Goal: Task Accomplishment & Management: Manage account settings

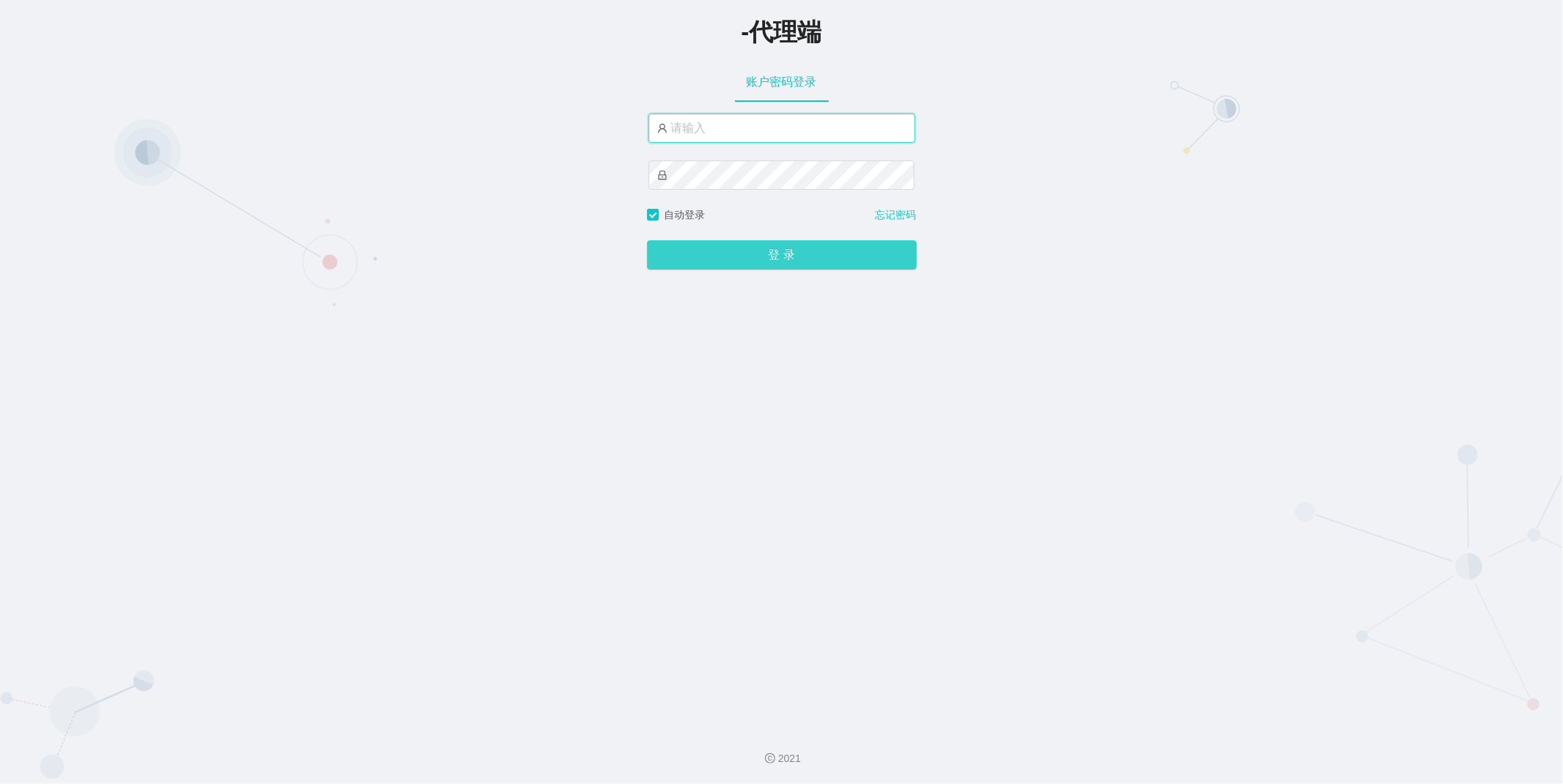
type input "xiaohei03"
click at [720, 258] on button "登 录" at bounding box center [781, 255] width 270 height 29
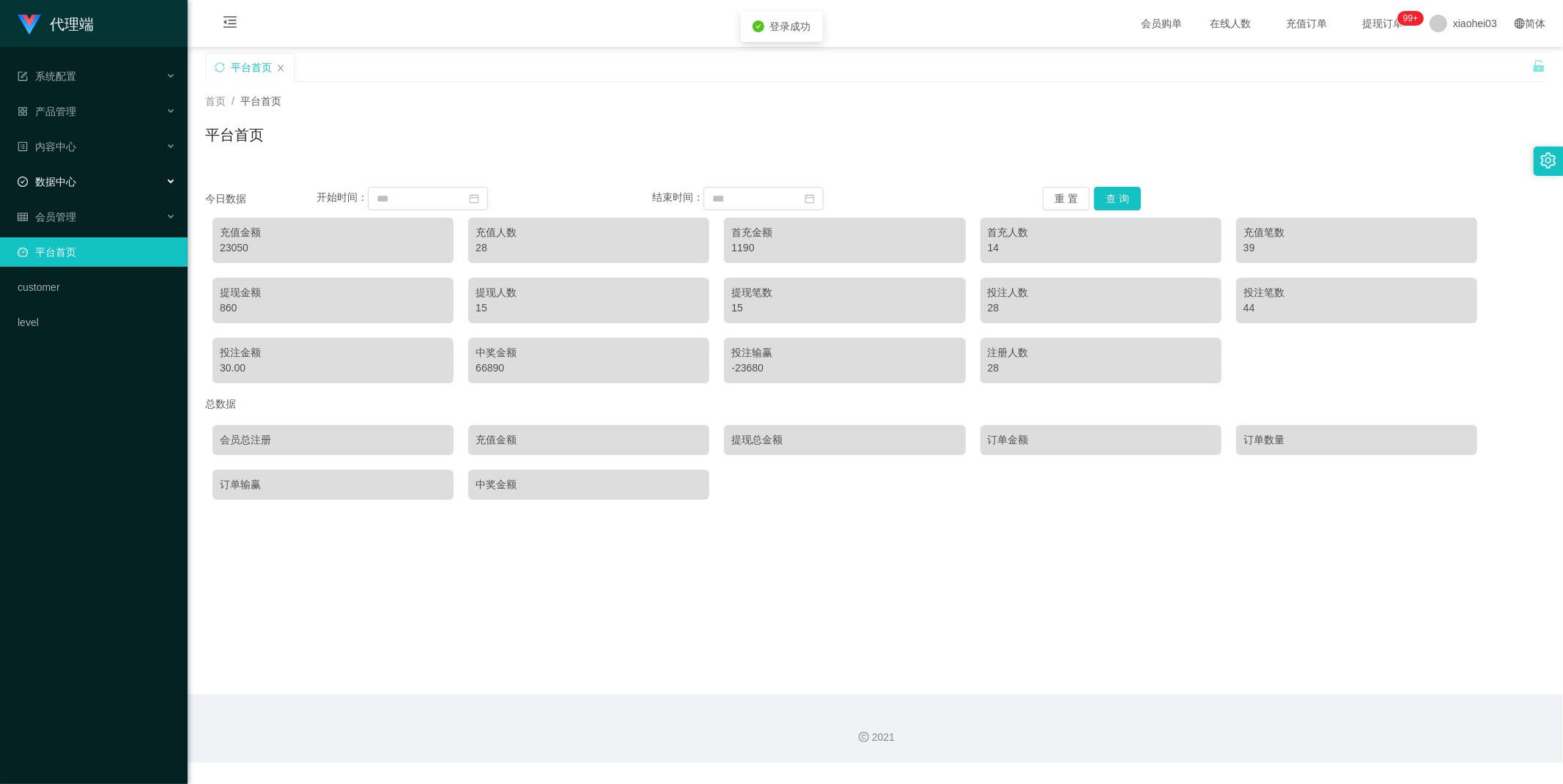
click at [55, 184] on span "数据中心" at bounding box center [47, 181] width 58 height 12
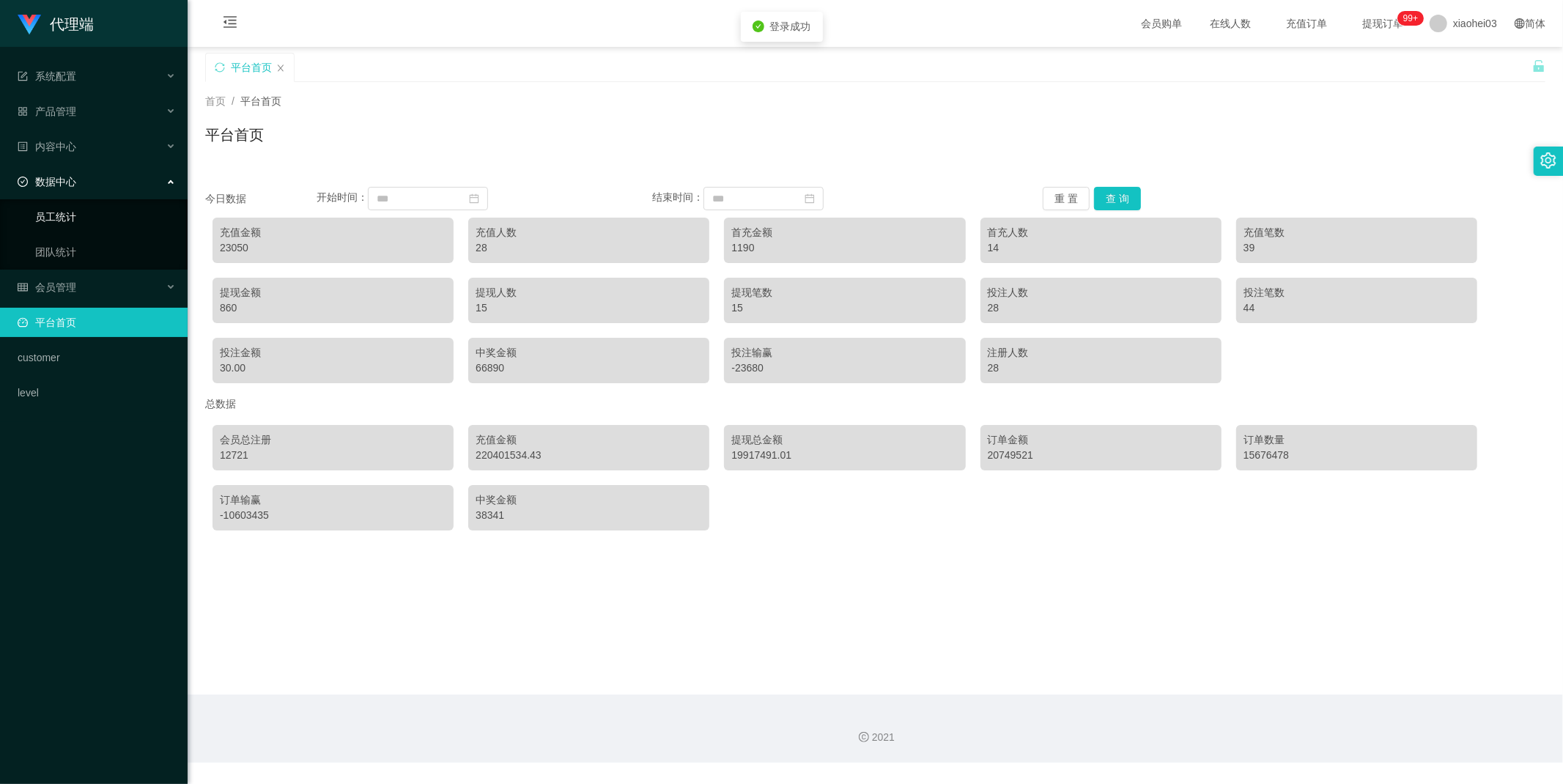
drag, startPoint x: 62, startPoint y: 179, endPoint x: 62, endPoint y: 213, distance: 34.0
click at [62, 179] on span "数据中心" at bounding box center [47, 181] width 58 height 12
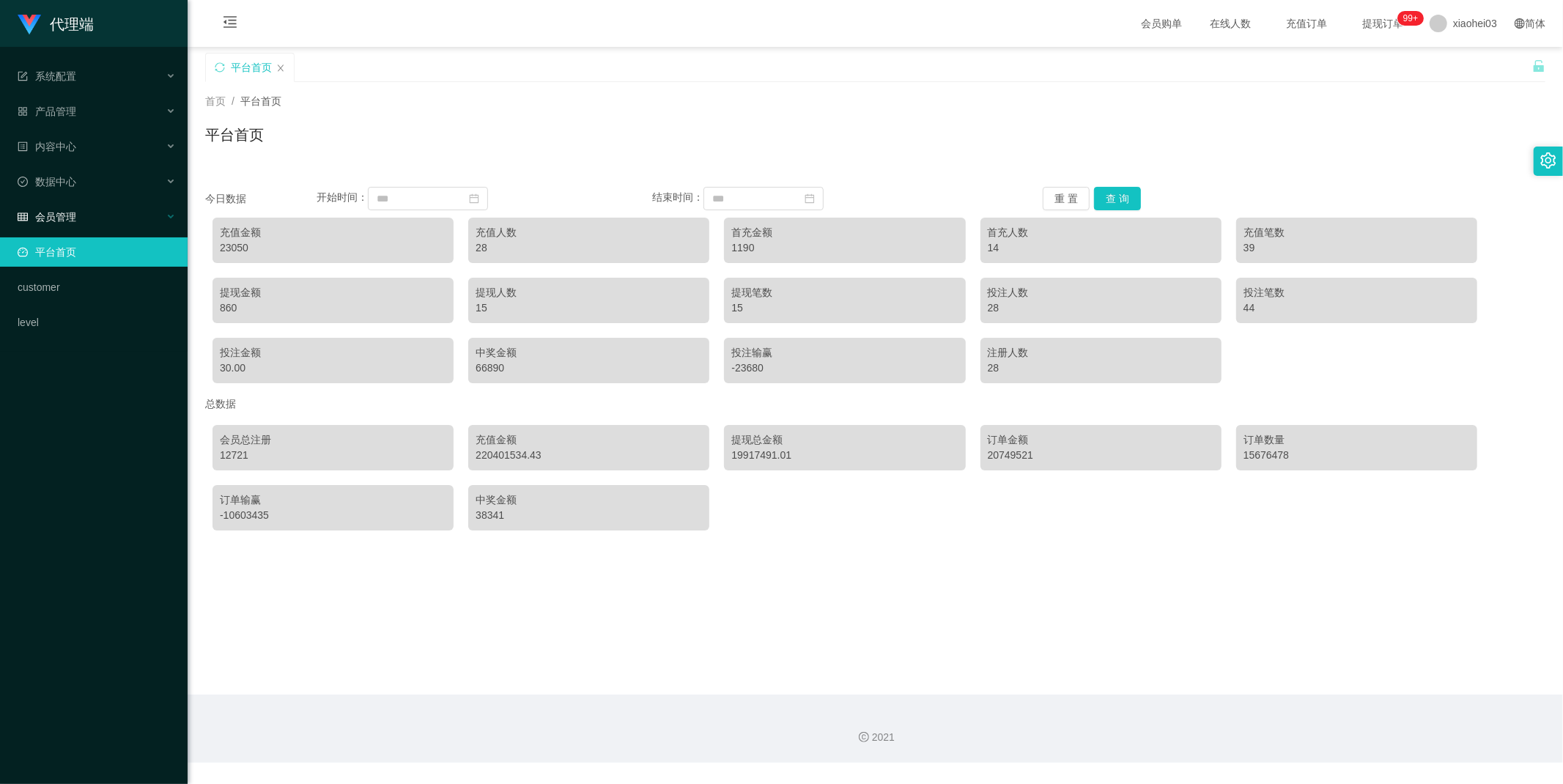
click at [62, 215] on span "会员管理" at bounding box center [47, 217] width 58 height 12
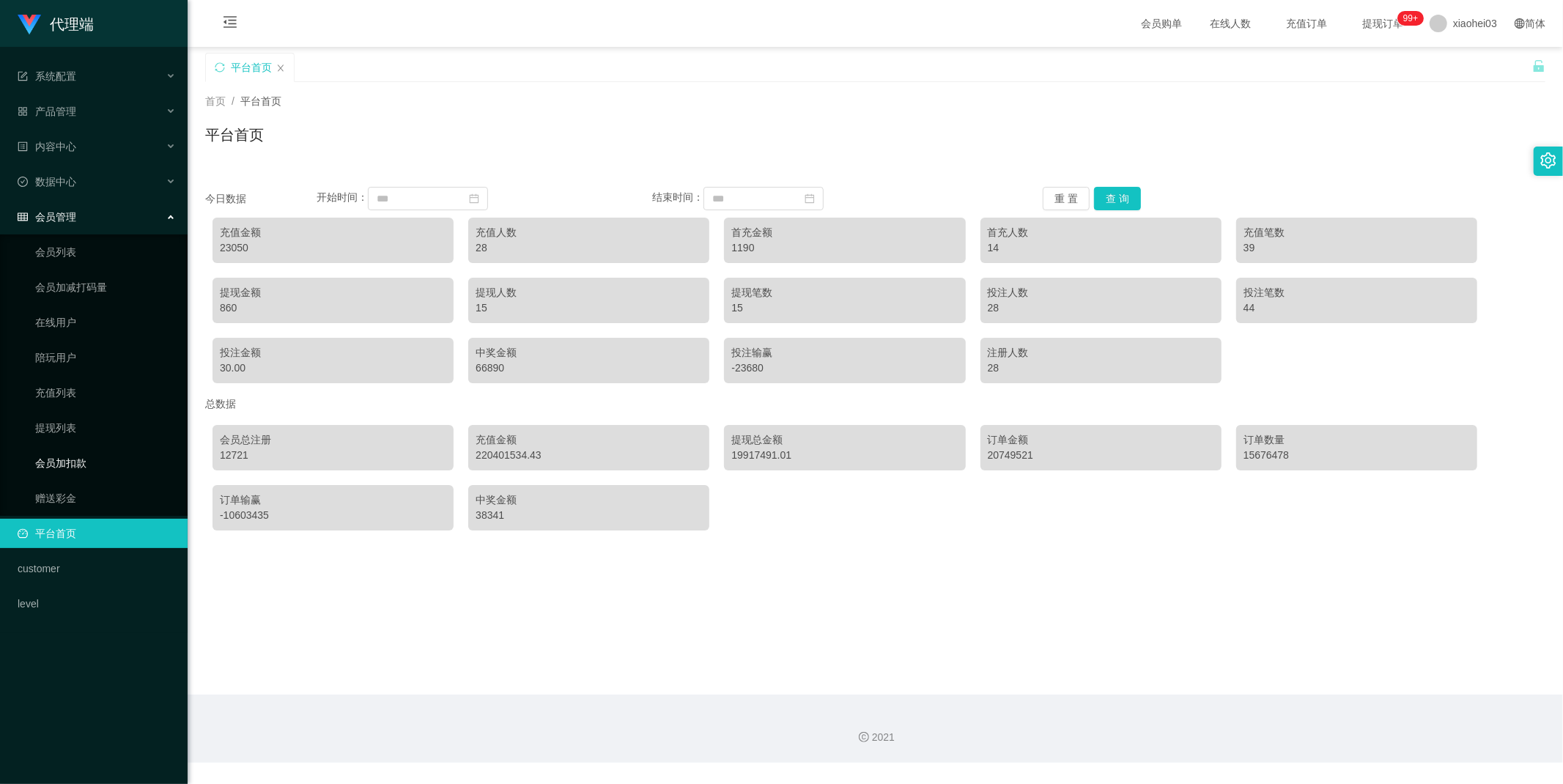
click at [63, 472] on link "会员加扣款" at bounding box center [105, 462] width 140 height 29
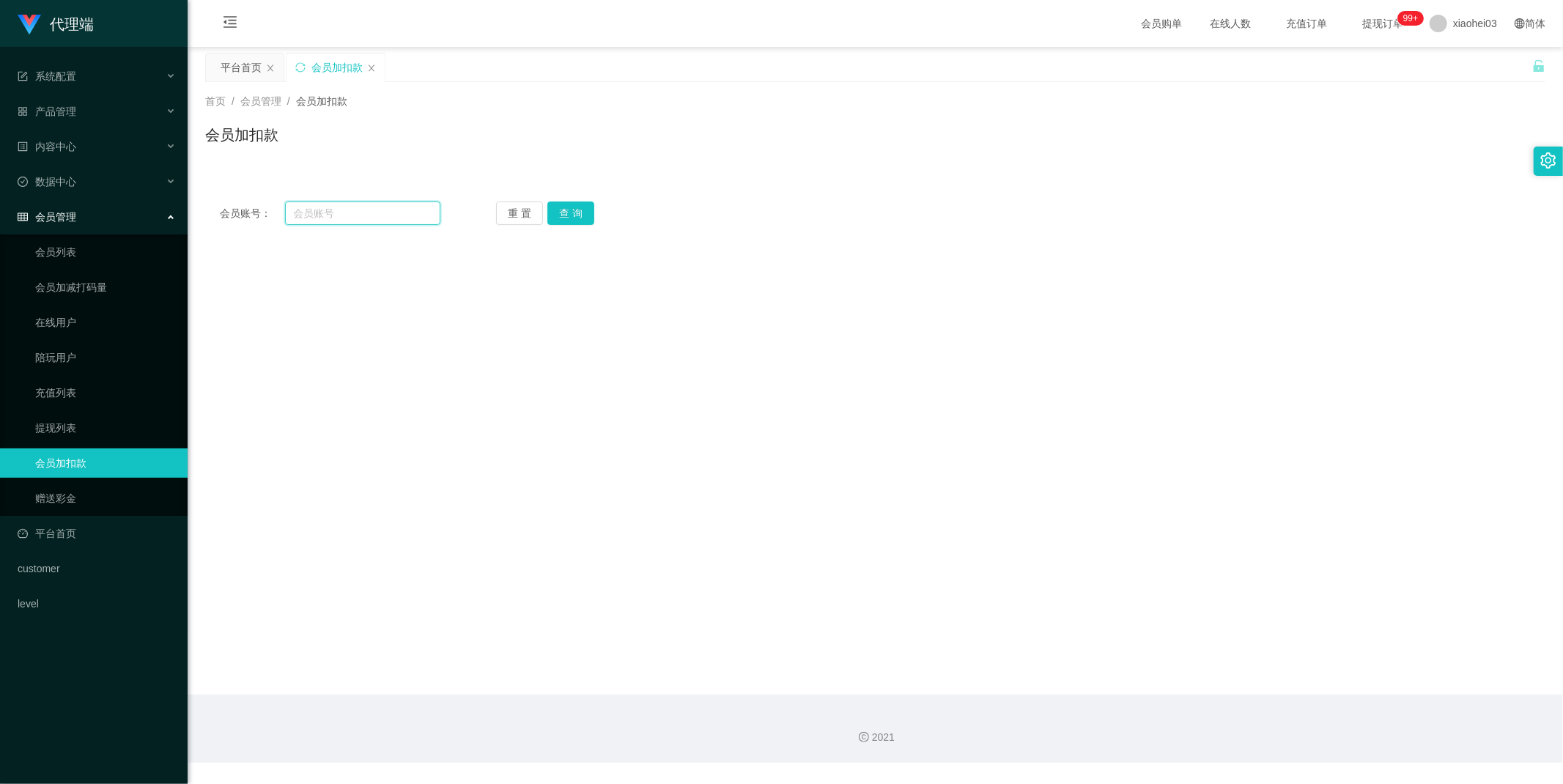
click at [335, 206] on input "text" at bounding box center [363, 213] width 156 height 23
paste input "chrisjdchu"
type input "chrisjdchu"
click at [579, 222] on button "查 询" at bounding box center [571, 213] width 47 height 23
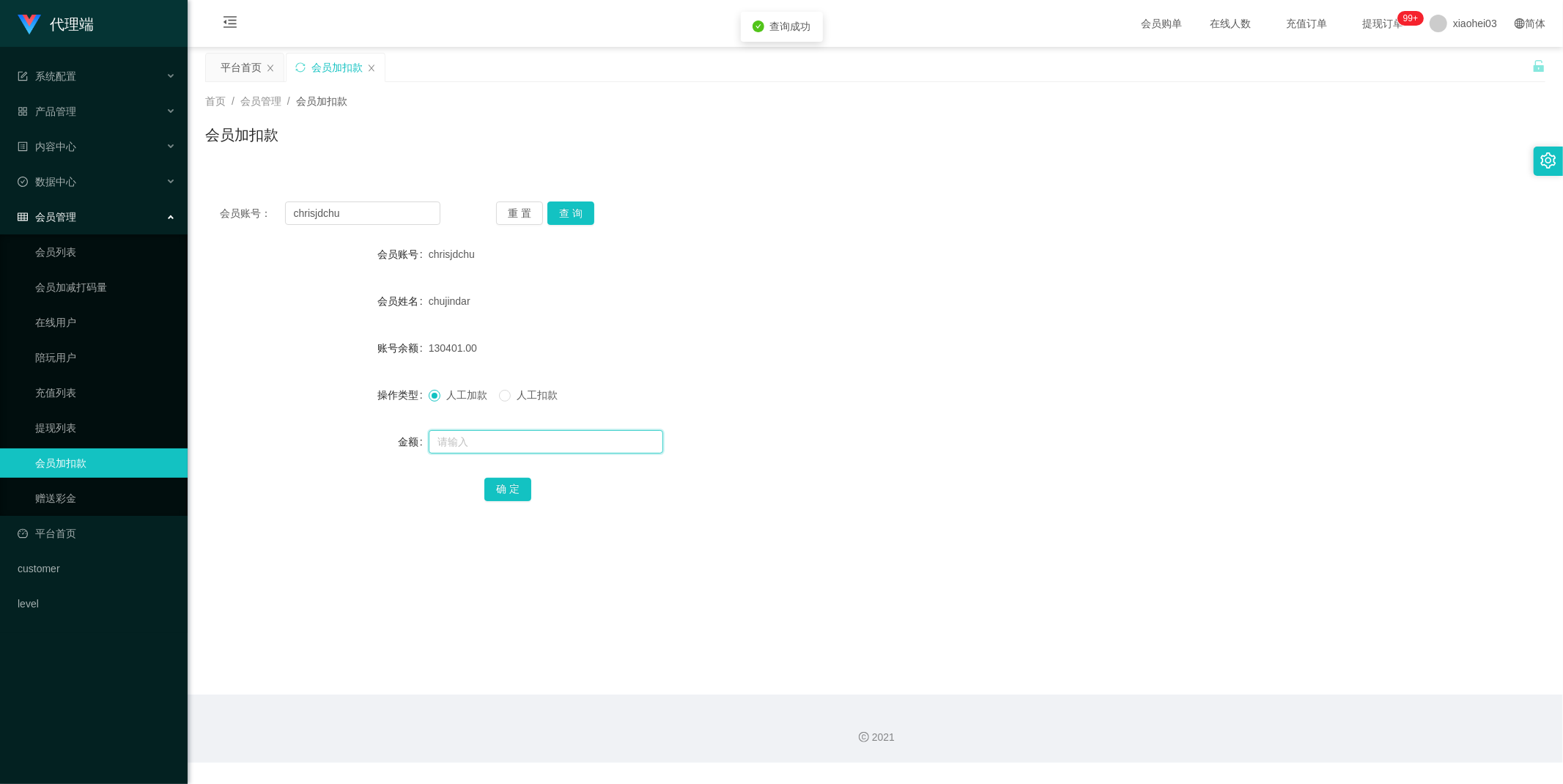
click at [480, 449] on input "text" at bounding box center [546, 441] width 234 height 23
click at [475, 433] on input "text" at bounding box center [546, 441] width 234 height 23
paste input "52160"
type input "52160"
click at [508, 491] on button "确 定" at bounding box center [508, 489] width 47 height 23
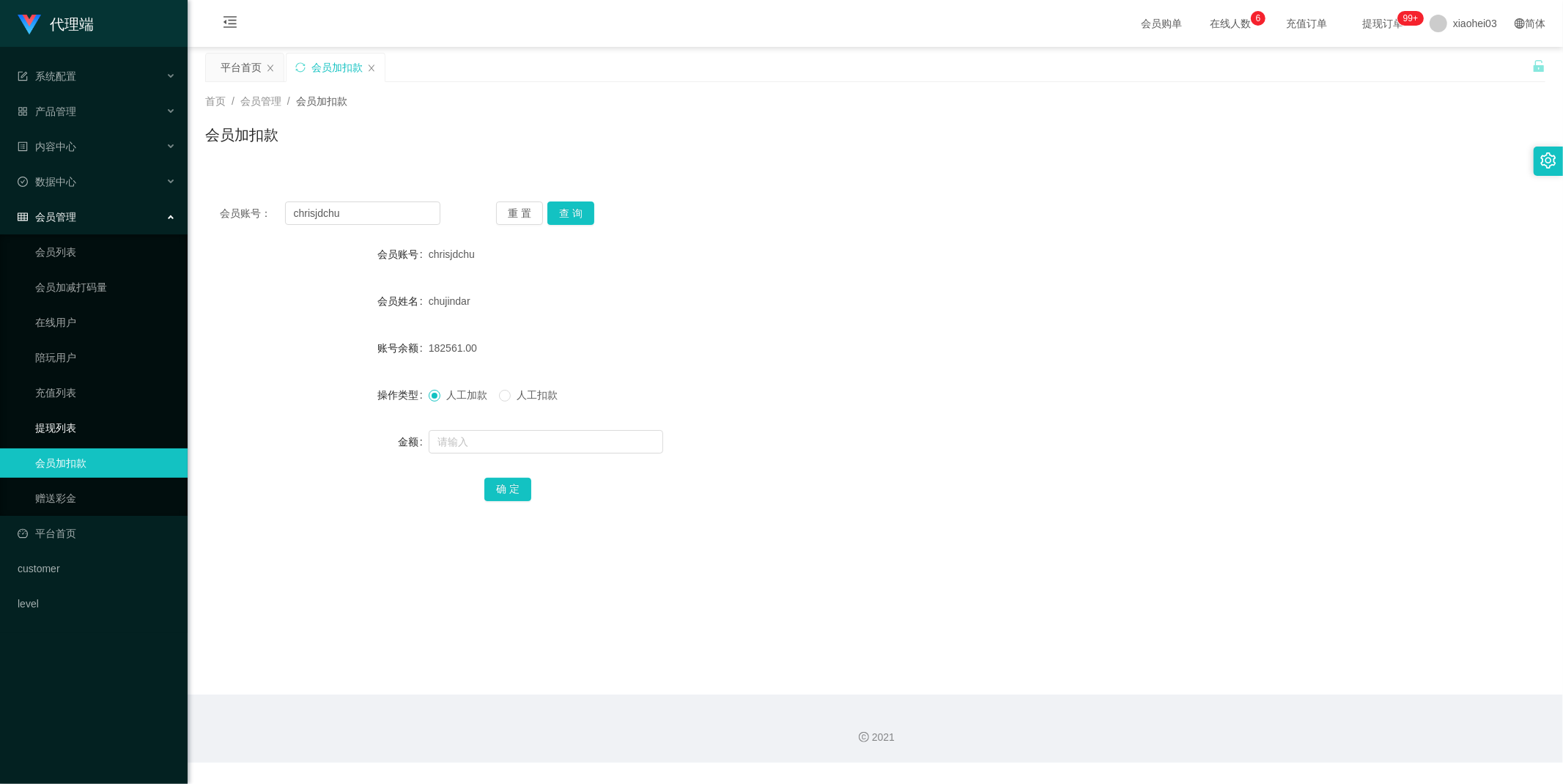
click at [60, 422] on link "提现列表" at bounding box center [105, 427] width 140 height 29
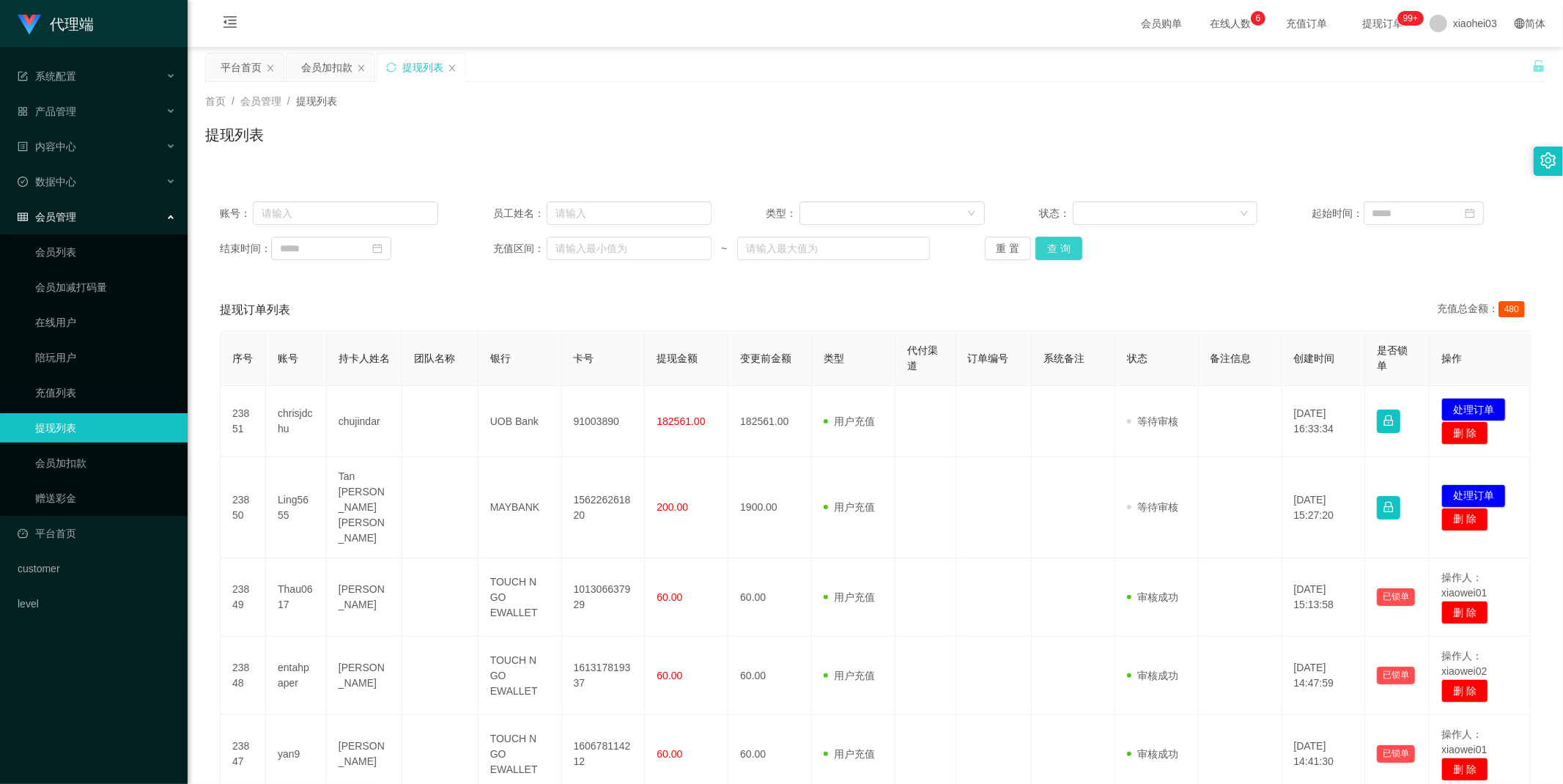
click at [1056, 252] on button "查 询" at bounding box center [1058, 248] width 47 height 23
click at [1056, 252] on div "重 置 查 询" at bounding box center [1094, 248] width 218 height 23
click at [1056, 252] on button "查 询" at bounding box center [1058, 248] width 47 height 23
click at [1056, 252] on div "重 置 查 询" at bounding box center [1094, 248] width 218 height 23
click at [1073, 258] on button "查 询" at bounding box center [1058, 248] width 47 height 23
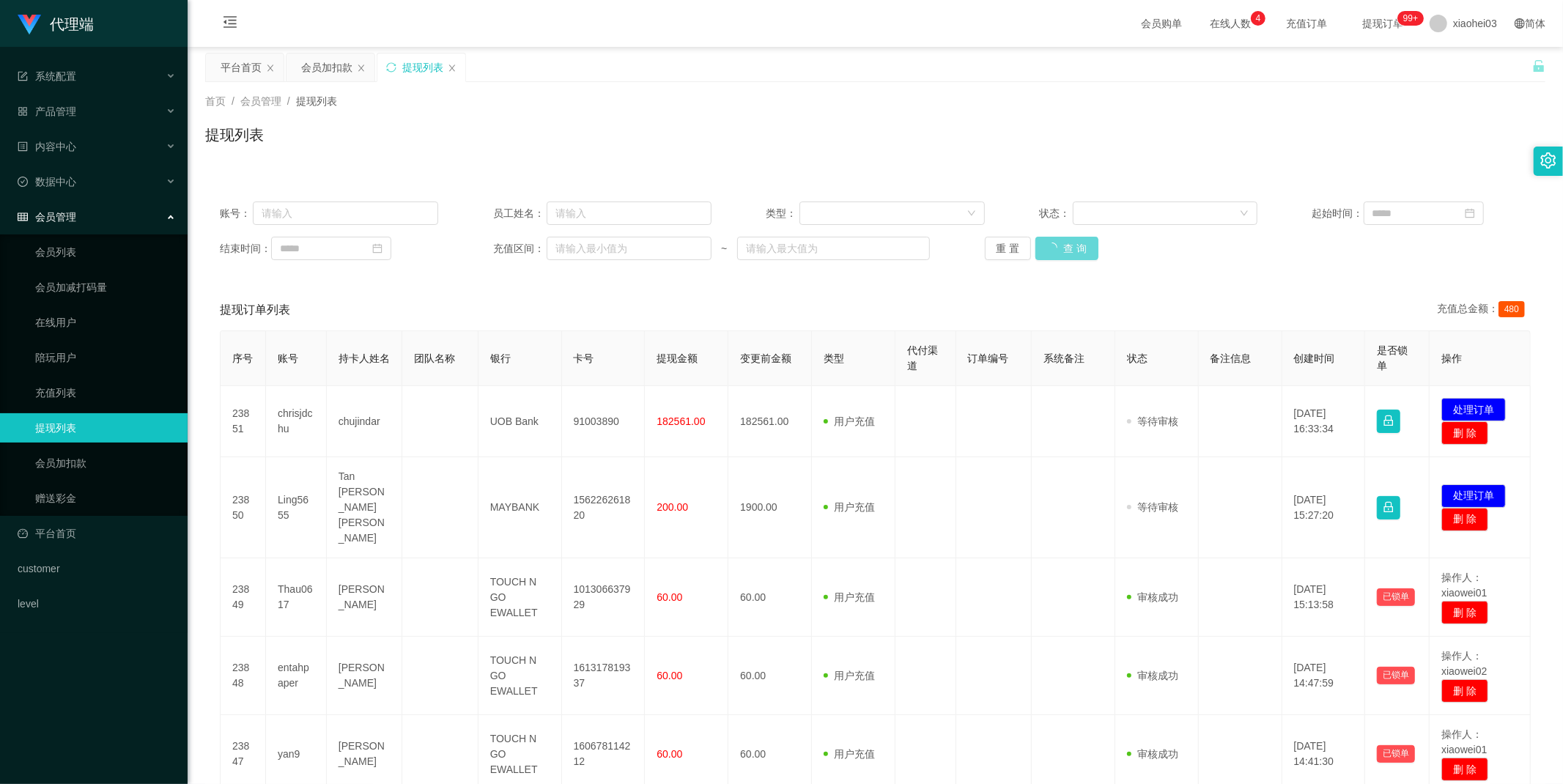
click at [1069, 253] on div "重 置 查 询" at bounding box center [1094, 248] width 218 height 23
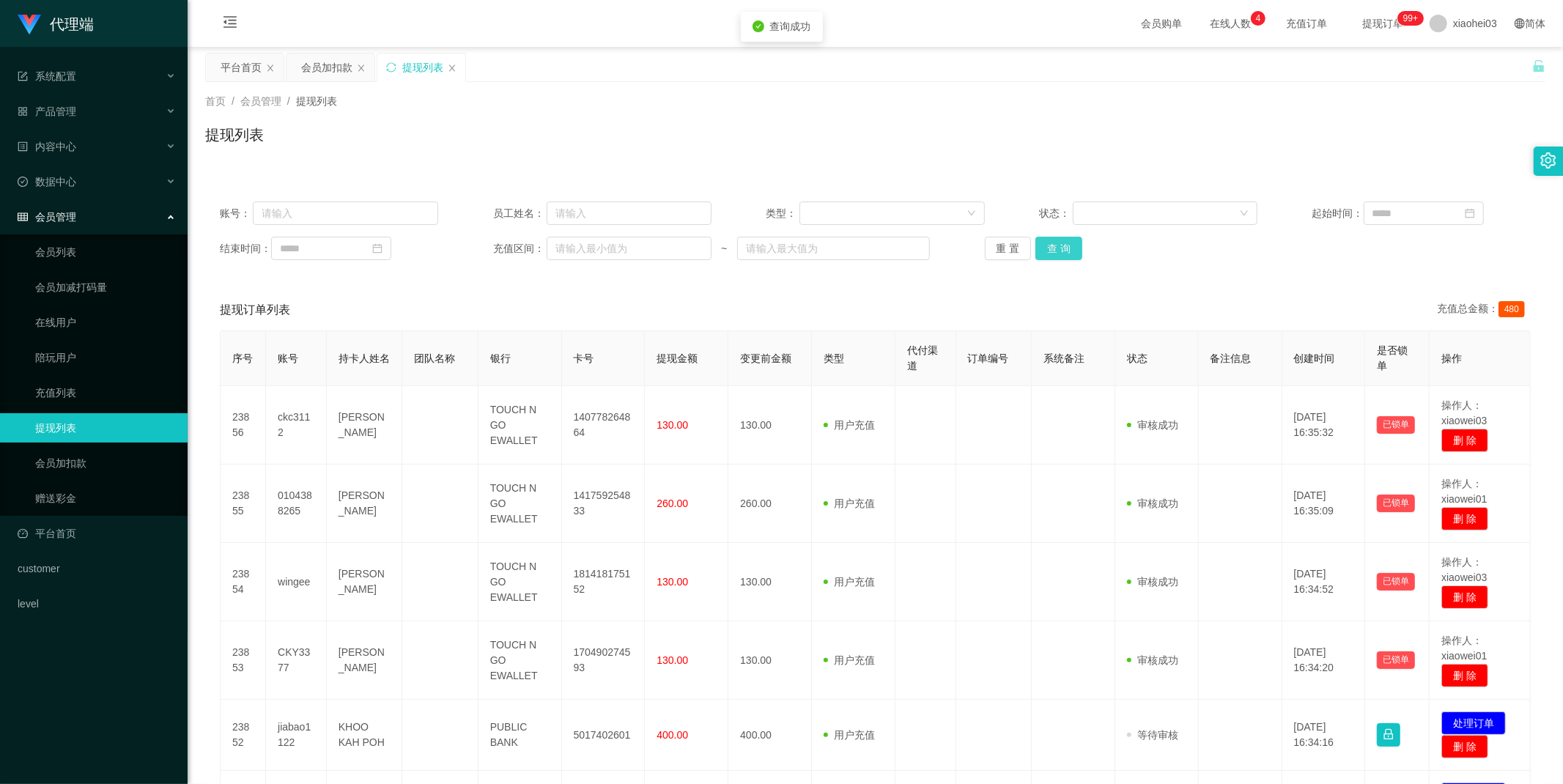
click at [1069, 253] on button "查 询" at bounding box center [1058, 248] width 47 height 23
click at [1069, 253] on div "重 置 查 询" at bounding box center [1094, 248] width 218 height 23
click at [1069, 253] on button "查 询" at bounding box center [1058, 248] width 47 height 23
click at [1069, 253] on div "重 置 查 询" at bounding box center [1094, 248] width 218 height 23
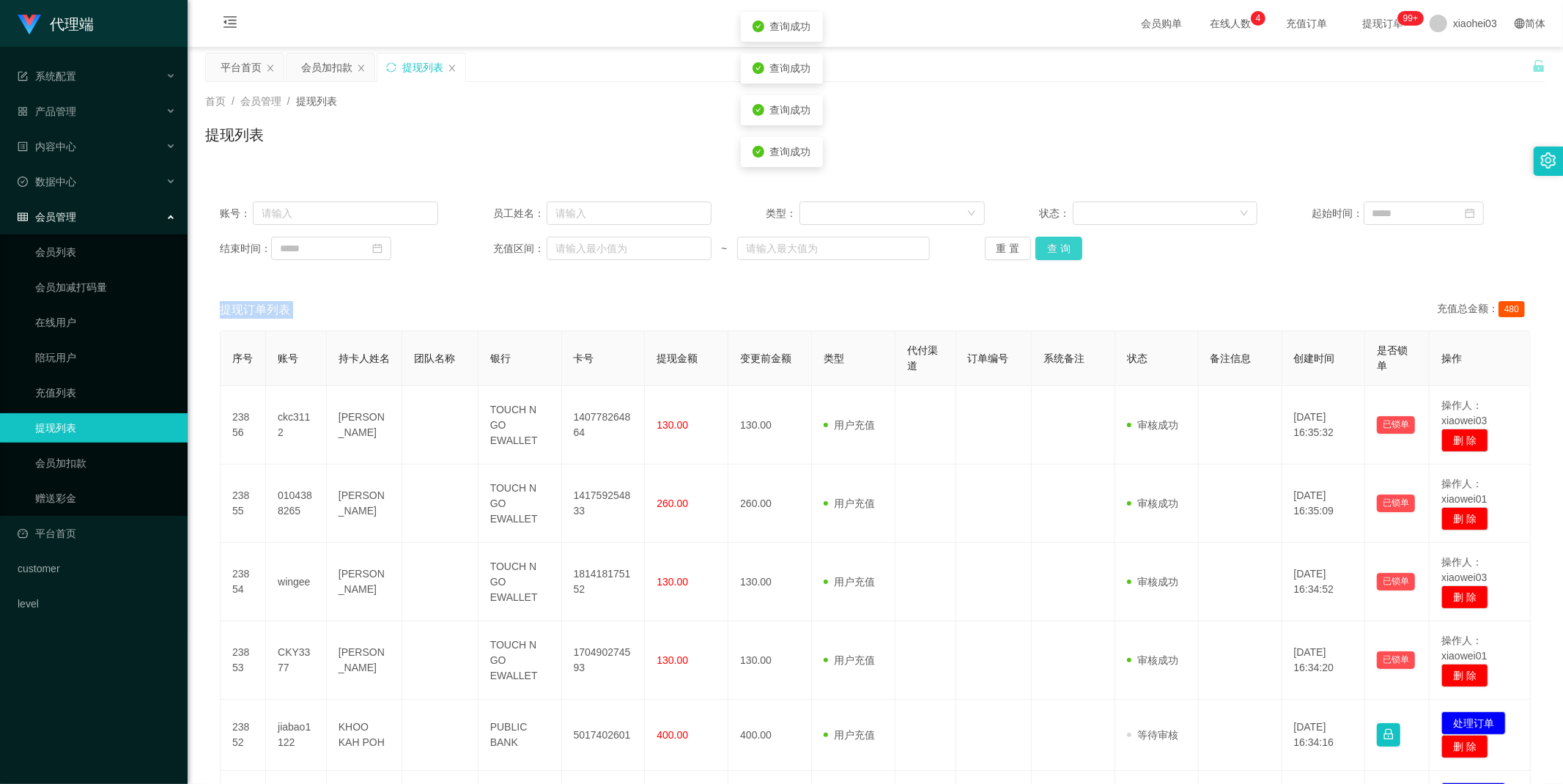
click at [1069, 253] on button "查 询" at bounding box center [1058, 248] width 47 height 23
click at [1069, 253] on div "重 置 查 询" at bounding box center [1094, 248] width 218 height 23
click at [1058, 252] on button "查 询" at bounding box center [1058, 248] width 47 height 23
click at [1058, 252] on div "重 置 查 询" at bounding box center [1094, 248] width 218 height 23
click at [1058, 252] on button "查 询" at bounding box center [1066, 248] width 63 height 23
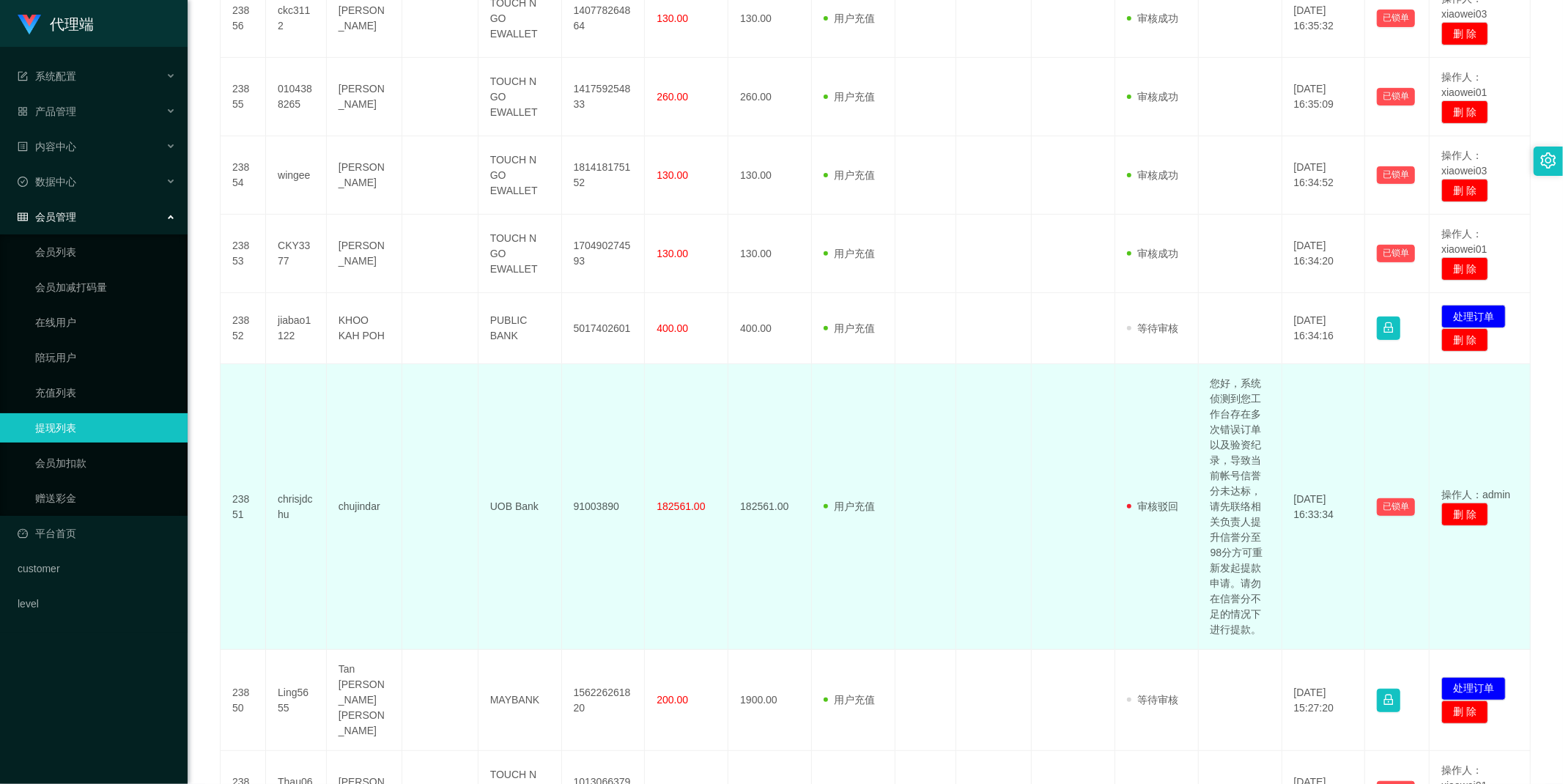
scroll to position [650, 0]
